Goal: Information Seeking & Learning: Stay updated

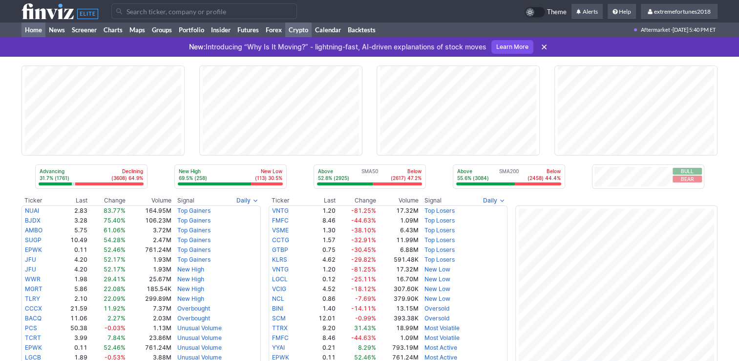
click at [303, 27] on link "Crypto" at bounding box center [298, 29] width 26 height 15
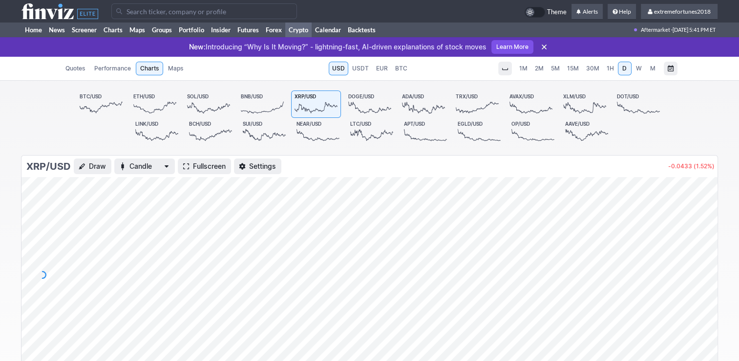
click at [613, 69] on span "1H" at bounding box center [610, 67] width 7 height 7
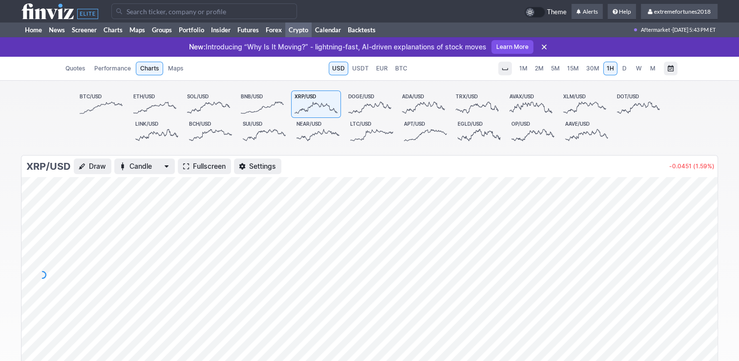
click at [100, 99] on span "BTC/USD" at bounding box center [91, 96] width 22 height 6
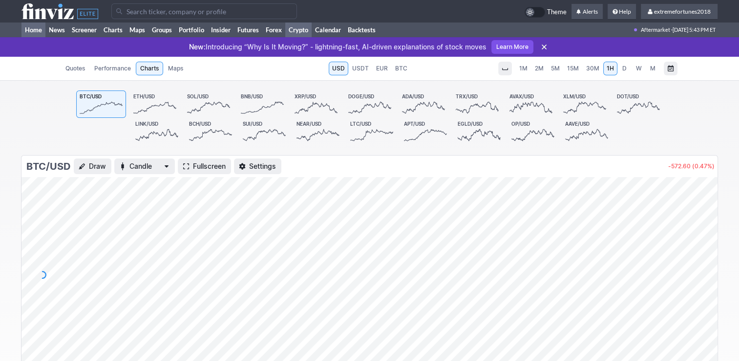
click at [34, 30] on link "Home" at bounding box center [33, 29] width 24 height 15
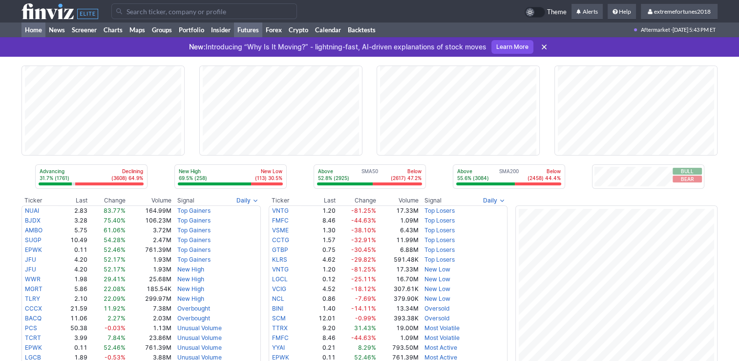
click at [250, 27] on link "Futures" at bounding box center [248, 29] width 28 height 15
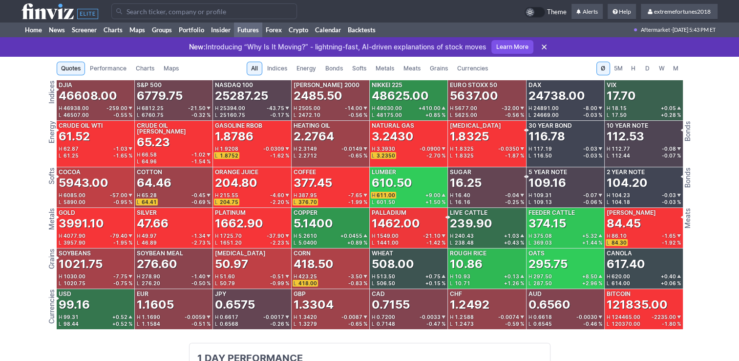
click at [389, 68] on span "Metals" at bounding box center [385, 69] width 19 height 10
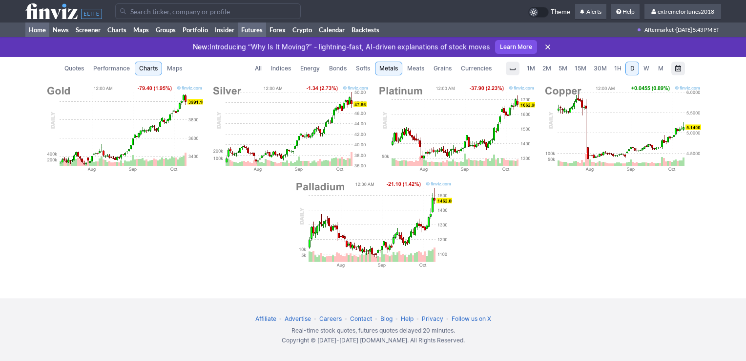
click at [38, 30] on link "Home" at bounding box center [37, 29] width 24 height 15
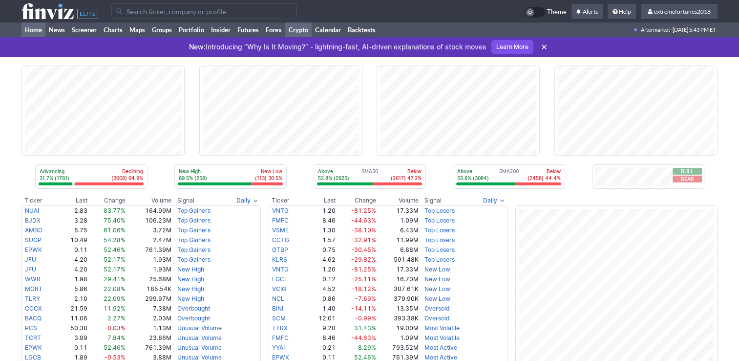
click at [299, 30] on link "Crypto" at bounding box center [298, 29] width 26 height 15
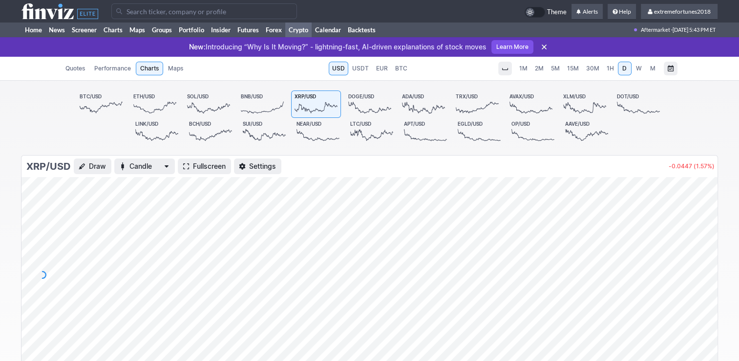
click at [609, 72] on span "1H" at bounding box center [610, 67] width 7 height 7
